Goal: Information Seeking & Learning: Check status

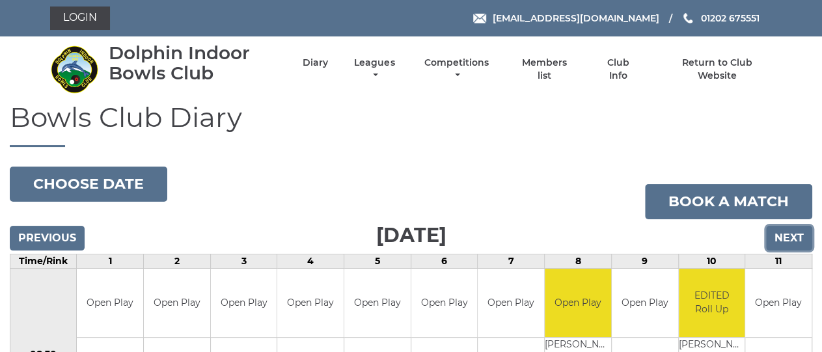
click at [796, 236] on input "Next" at bounding box center [789, 238] width 46 height 25
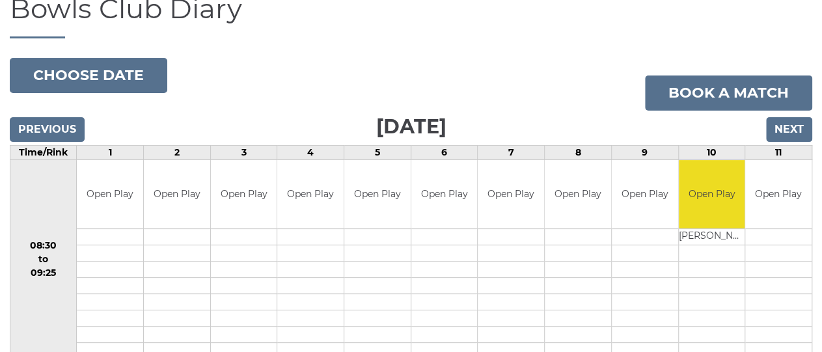
scroll to position [78, 0]
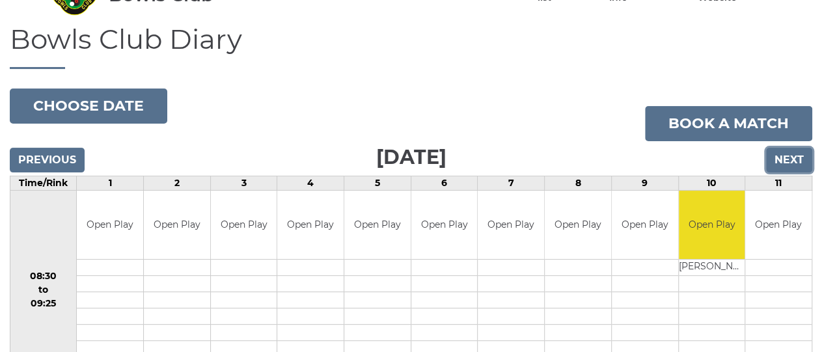
click at [789, 159] on input "Next" at bounding box center [789, 160] width 46 height 25
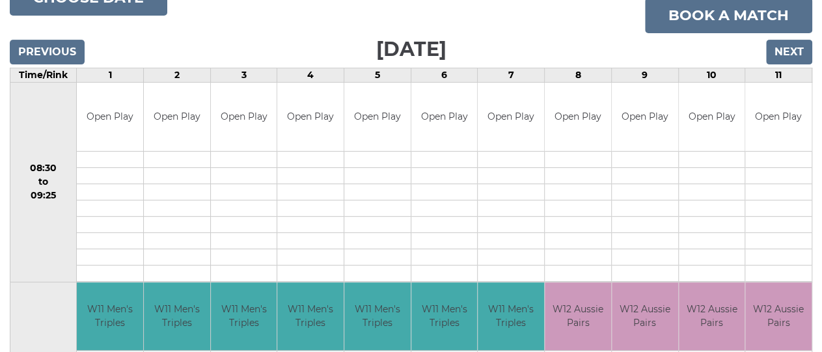
scroll to position [180, 0]
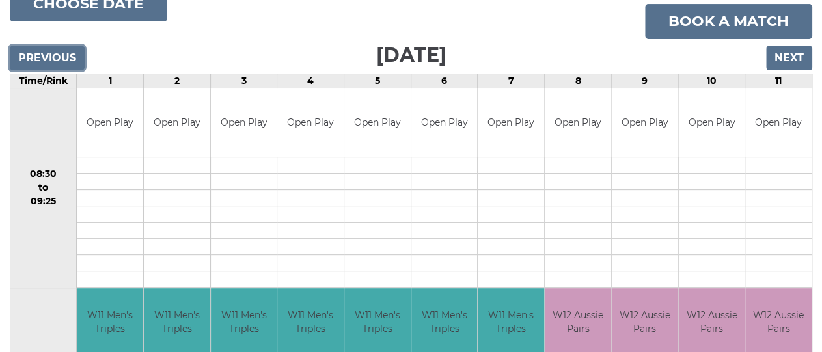
click at [46, 57] on input "Previous" at bounding box center [47, 58] width 75 height 25
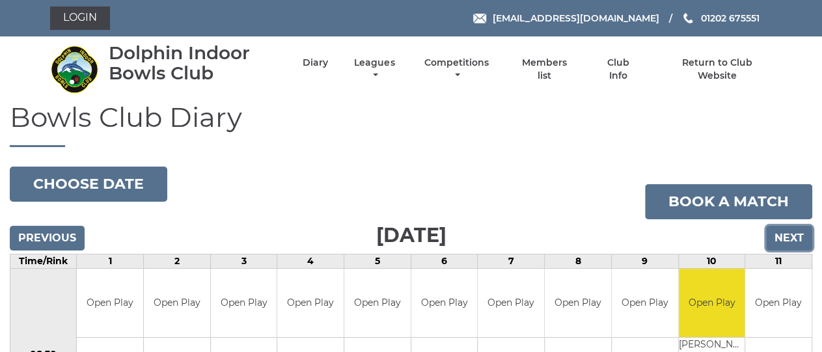
click at [796, 243] on input "Next" at bounding box center [789, 238] width 46 height 25
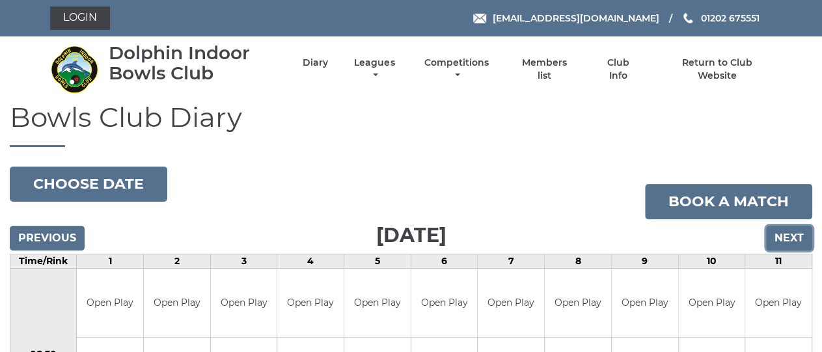
click at [805, 243] on input "Next" at bounding box center [789, 238] width 46 height 25
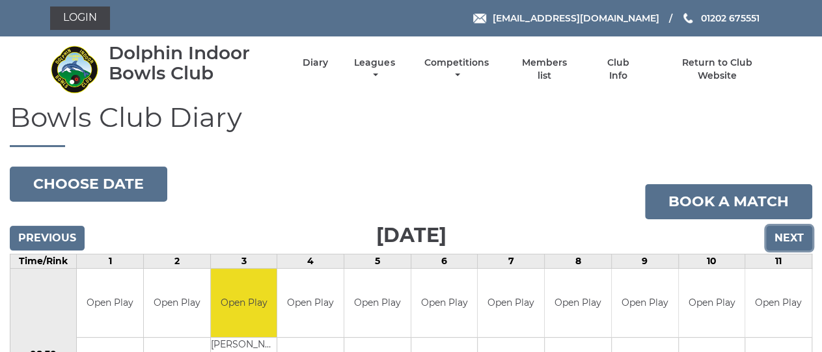
click at [796, 235] on input "Next" at bounding box center [789, 238] width 46 height 25
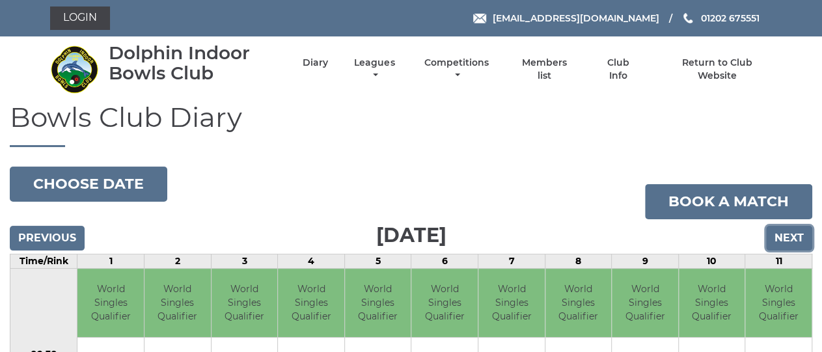
click at [795, 241] on input "Next" at bounding box center [789, 238] width 46 height 25
click at [779, 232] on input "Next" at bounding box center [789, 238] width 46 height 25
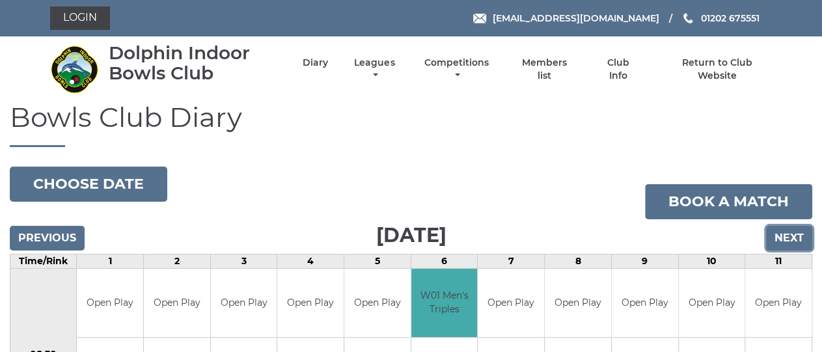
click at [792, 237] on input "Next" at bounding box center [789, 238] width 46 height 25
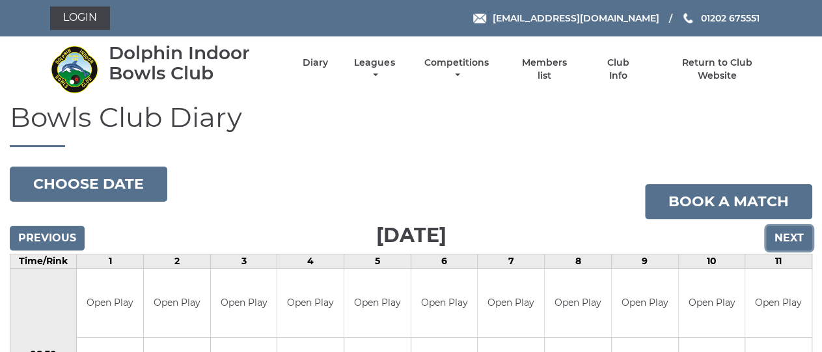
click at [789, 235] on input "Next" at bounding box center [789, 238] width 46 height 25
click at [790, 241] on input "Next" at bounding box center [789, 238] width 46 height 25
click at [379, 60] on link "Leagues" at bounding box center [374, 70] width 47 height 25
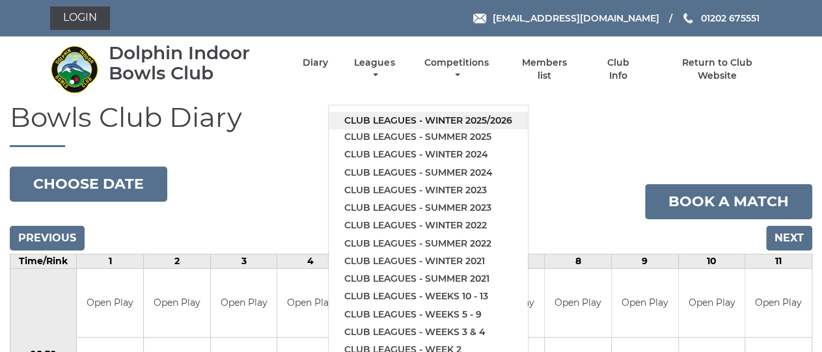
click at [409, 121] on link "Club leagues - Winter 2025/2026" at bounding box center [428, 121] width 199 height 18
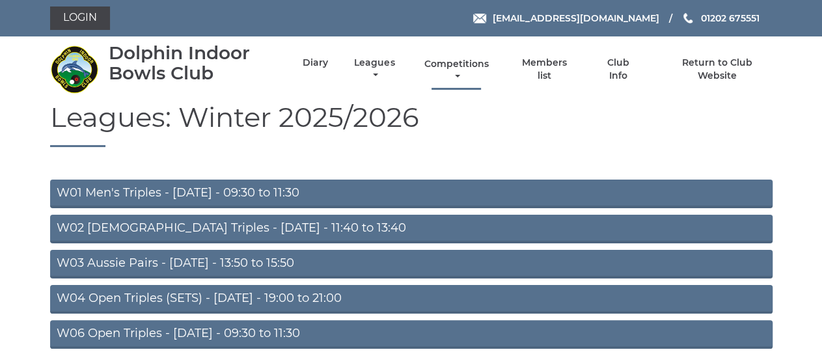
click at [448, 67] on link "Competitions" at bounding box center [456, 70] width 71 height 25
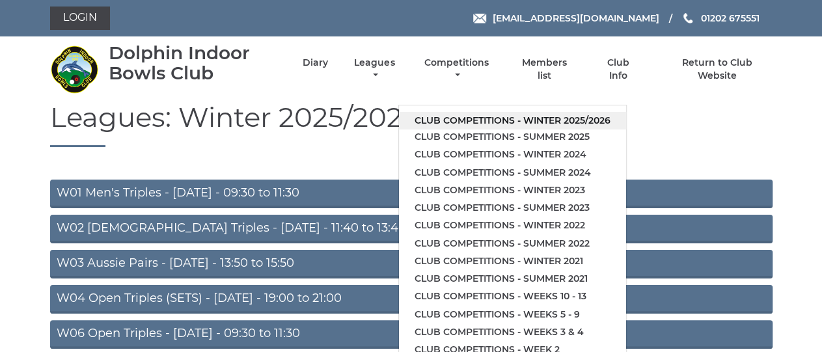
click at [449, 120] on link "Club competitions - Winter 2025/2026" at bounding box center [512, 121] width 227 height 18
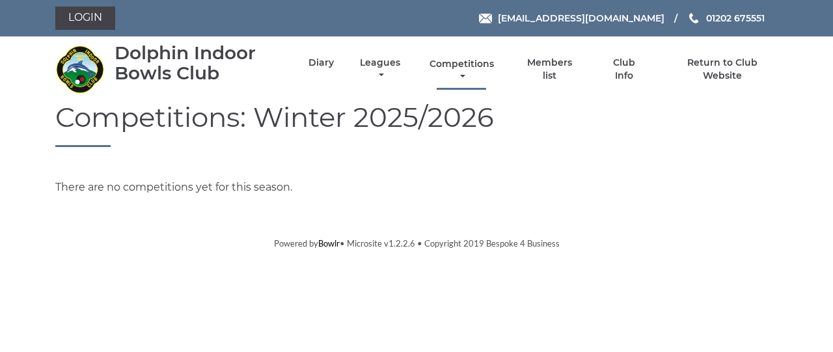
click at [468, 70] on link "Competitions" at bounding box center [461, 70] width 71 height 25
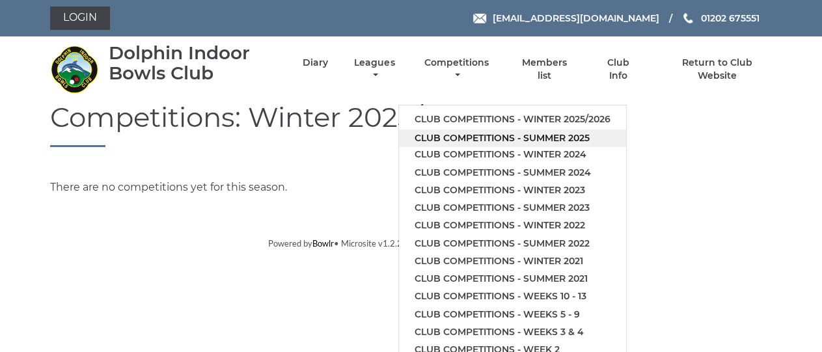
click at [474, 137] on link "Club competitions - Summer 2025" at bounding box center [512, 138] width 227 height 18
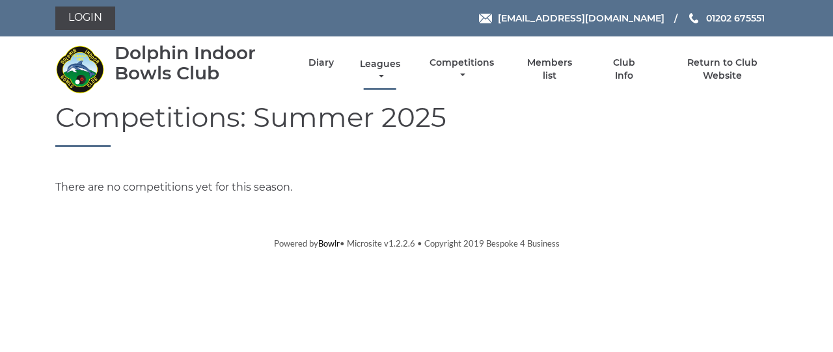
click at [390, 66] on link "Leagues" at bounding box center [379, 70] width 47 height 25
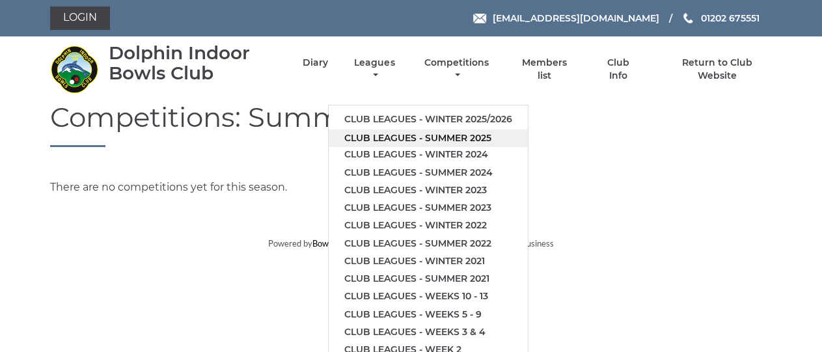
click at [396, 139] on link "Club leagues - Summer 2025" at bounding box center [428, 138] width 199 height 18
